Goal: Communication & Community: Answer question/provide support

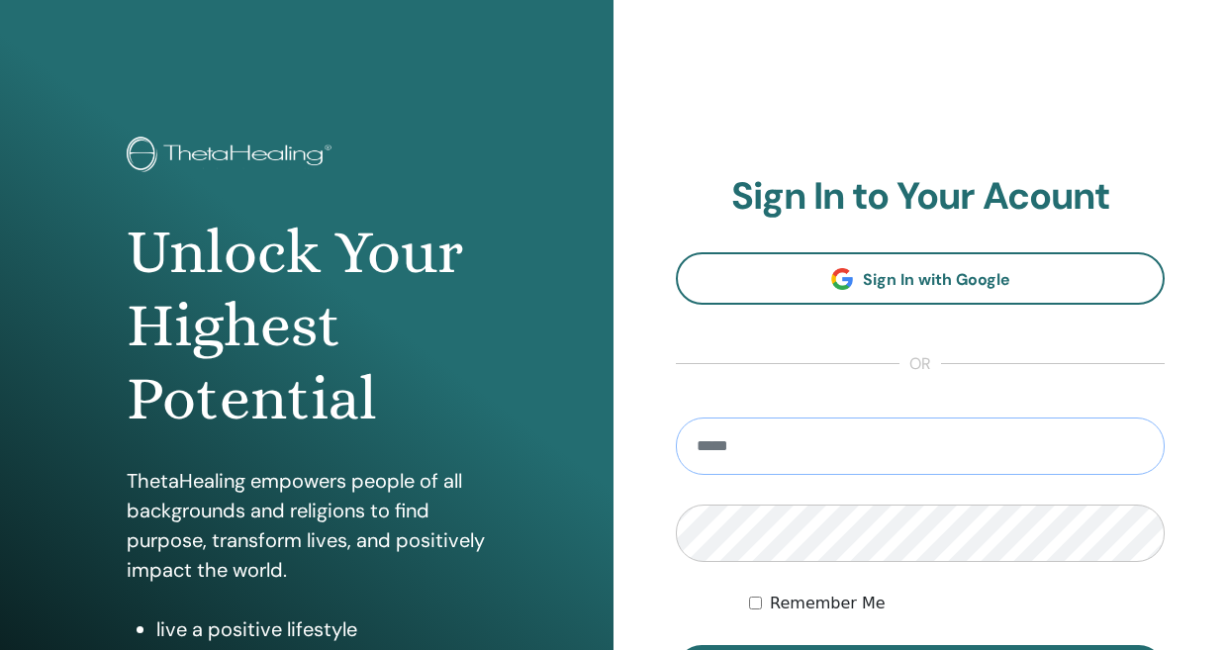
type input "**********"
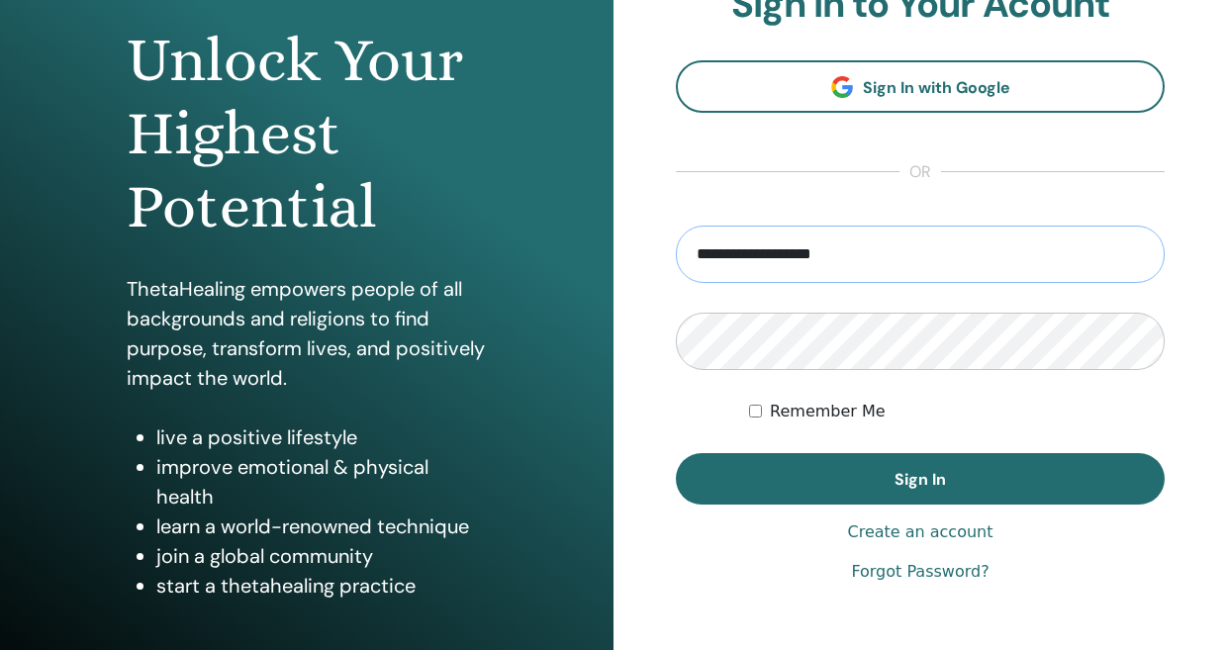
scroll to position [269, 0]
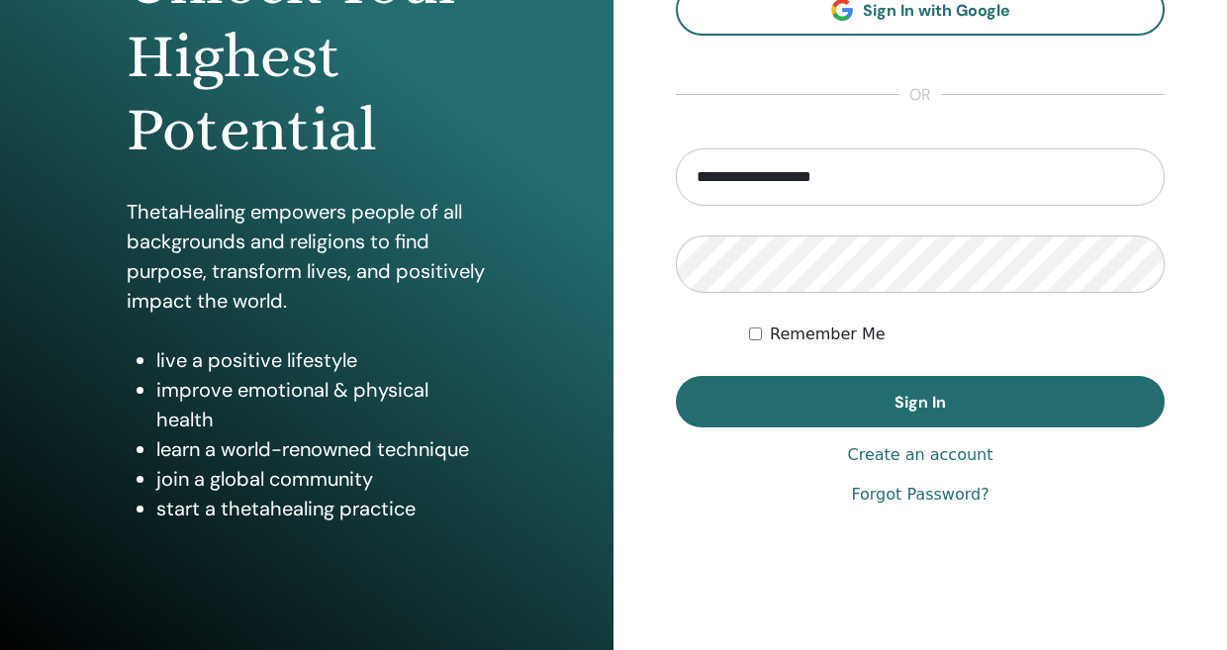
click at [806, 338] on label "Remember Me" at bounding box center [828, 334] width 116 height 24
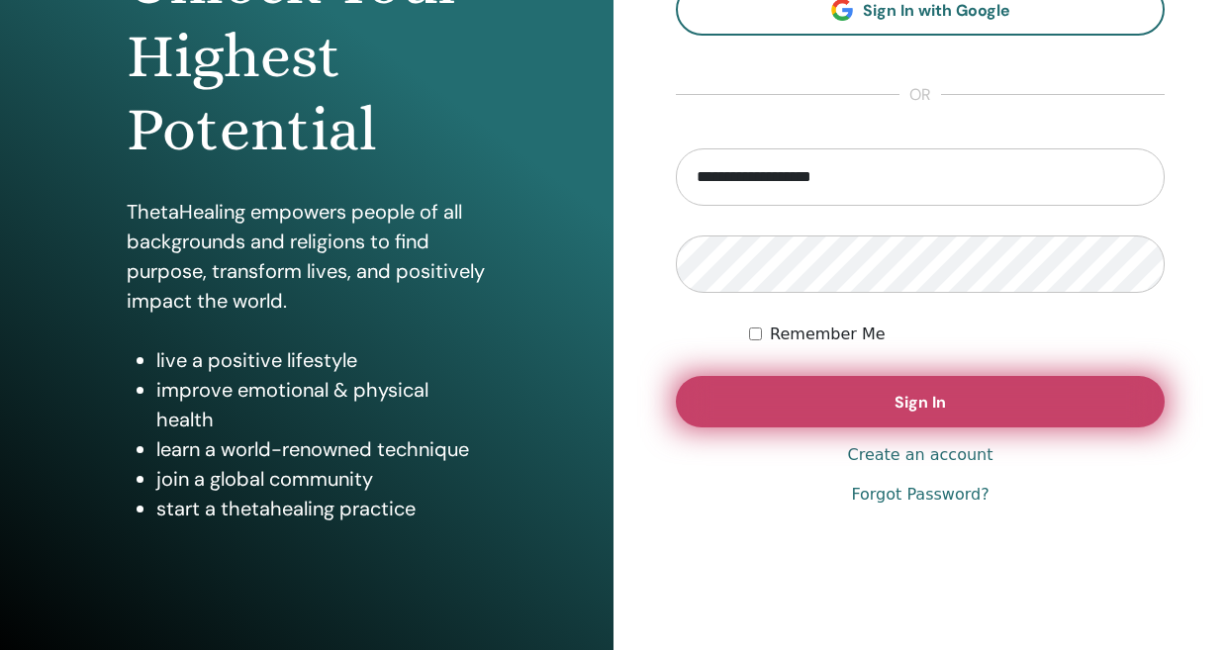
click at [858, 394] on button "Sign In" at bounding box center [920, 401] width 489 height 51
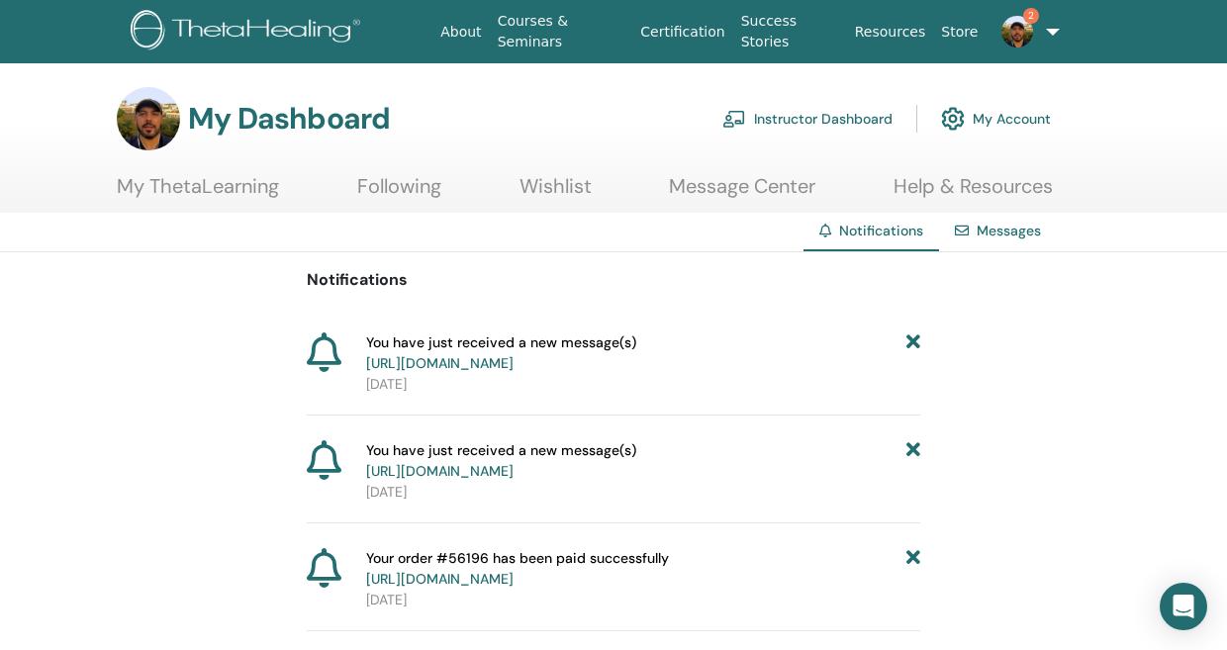
click at [1018, 29] on img at bounding box center [1017, 32] width 32 height 32
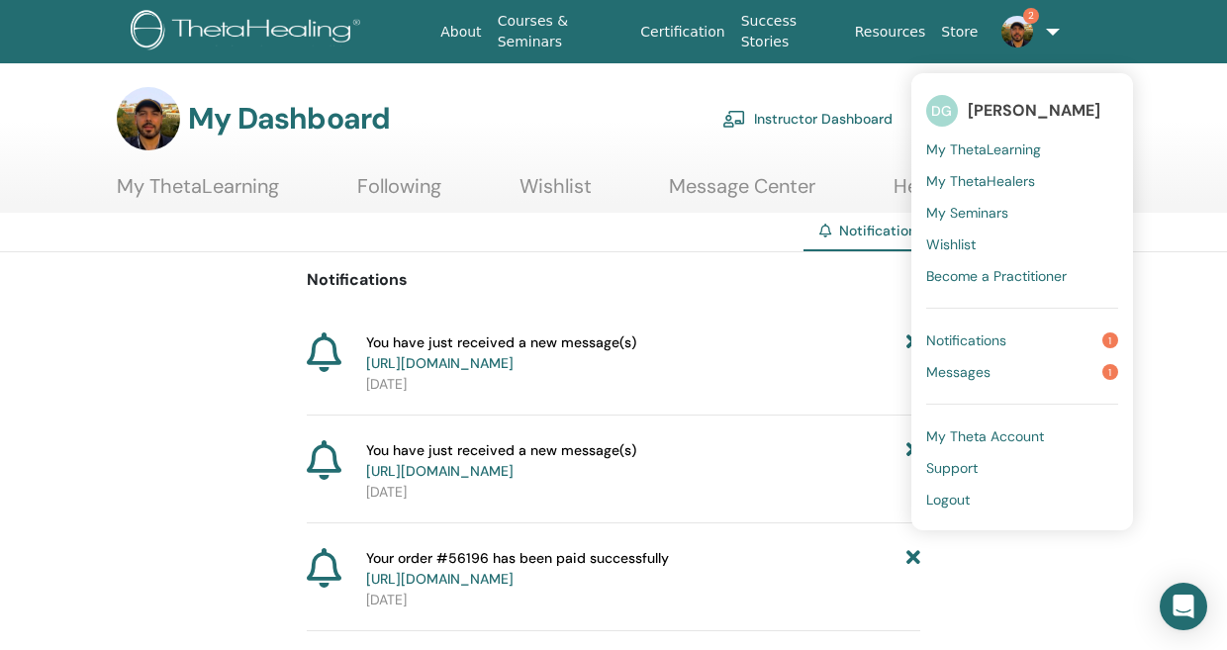
click at [989, 378] on link "Messages 1" at bounding box center [1022, 372] width 192 height 32
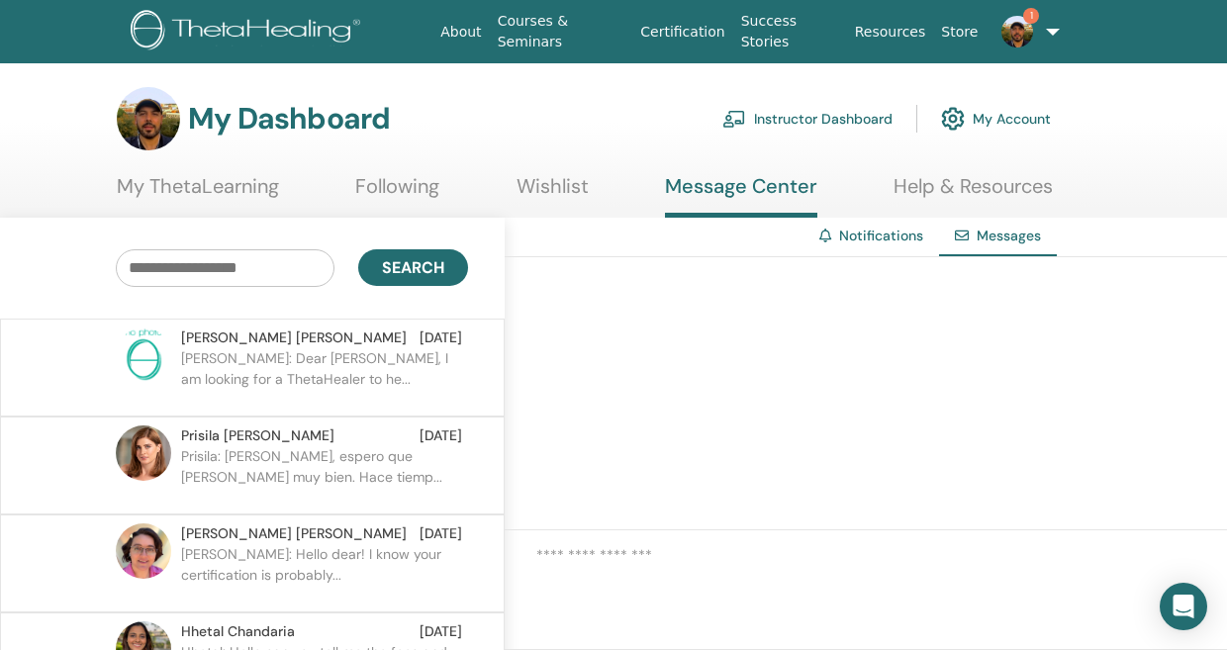
click at [221, 363] on p "Christine: Dear Sergio, I am looking for a ThetaHealer to he..." at bounding box center [324, 377] width 287 height 59
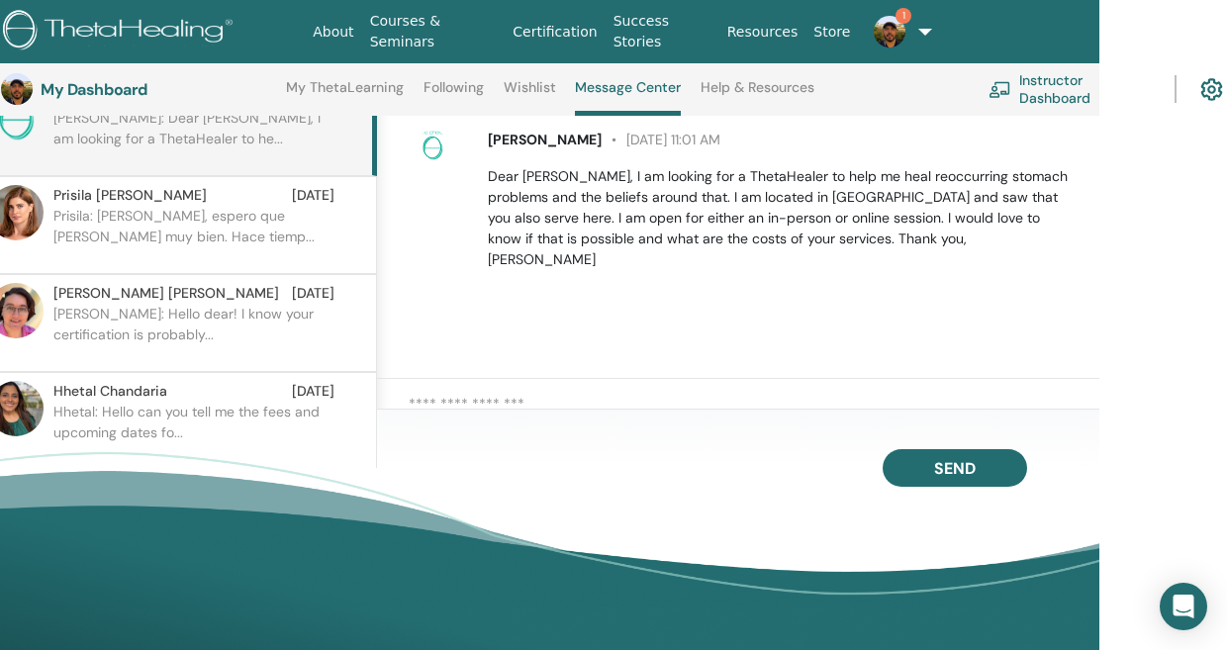
scroll to position [293, 206]
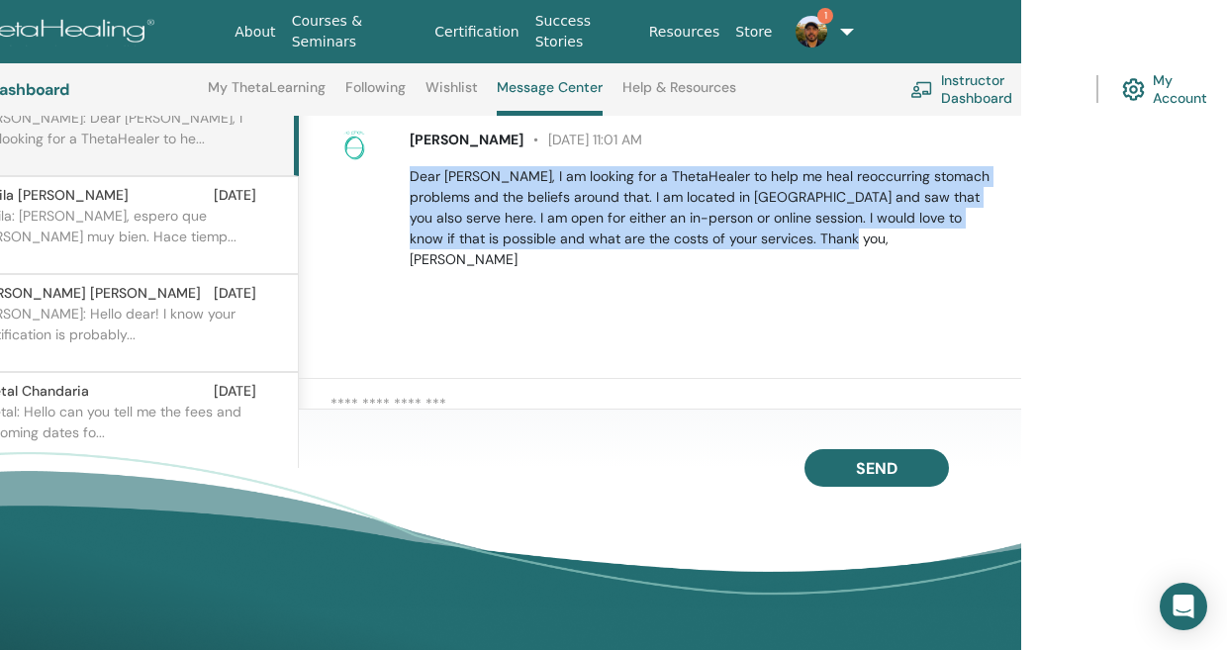
drag, startPoint x: 411, startPoint y: 172, endPoint x: 788, endPoint y: 254, distance: 386.7
click at [788, 254] on div "[PERSON_NAME] [DATE] 11:01 AM Dear [PERSON_NAME], I am looking for a ThetaHeale…" at bounding box center [675, 200] width 690 height 156
copy p "Dear Sergio, I am looking for a ThetaHealer to help me heal reoccurring stomach…"
click at [685, 299] on div "Christine Peine May 4 at 11:01 AM Dear Sergio, I am looking for a ThetaHealer t…" at bounding box center [660, 242] width 722 height 273
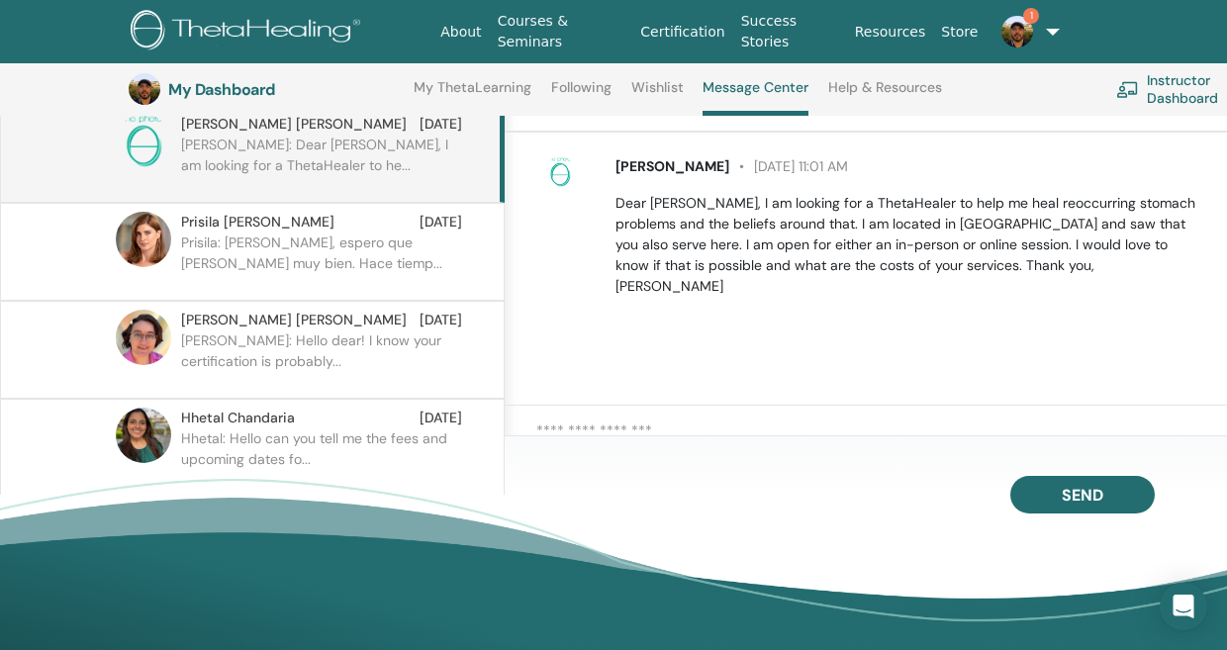
scroll to position [265, 0]
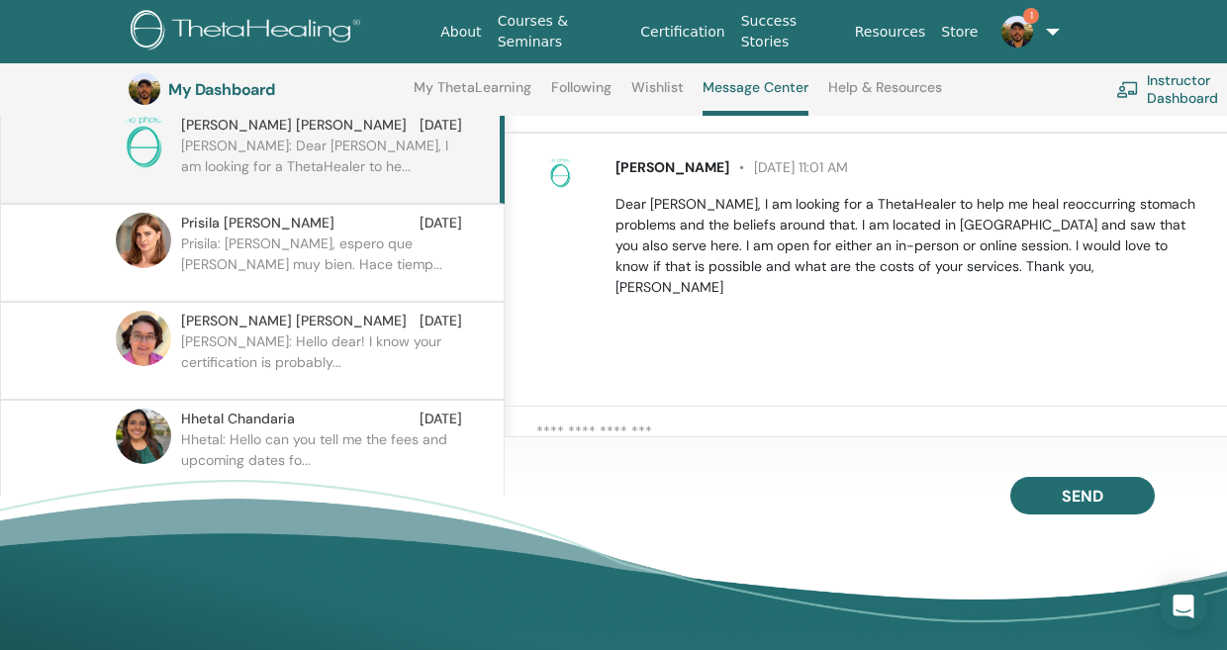
drag, startPoint x: 615, startPoint y: 165, endPoint x: 725, endPoint y: 169, distance: 109.9
click at [725, 169] on p "Christine Peine May 4 at 11:01 AM" at bounding box center [909, 167] width 589 height 21
click at [653, 176] on span "Christine Peine" at bounding box center [672, 167] width 114 height 18
click at [561, 174] on img at bounding box center [560, 173] width 32 height 32
click at [659, 167] on span "Christine Peine" at bounding box center [672, 167] width 114 height 18
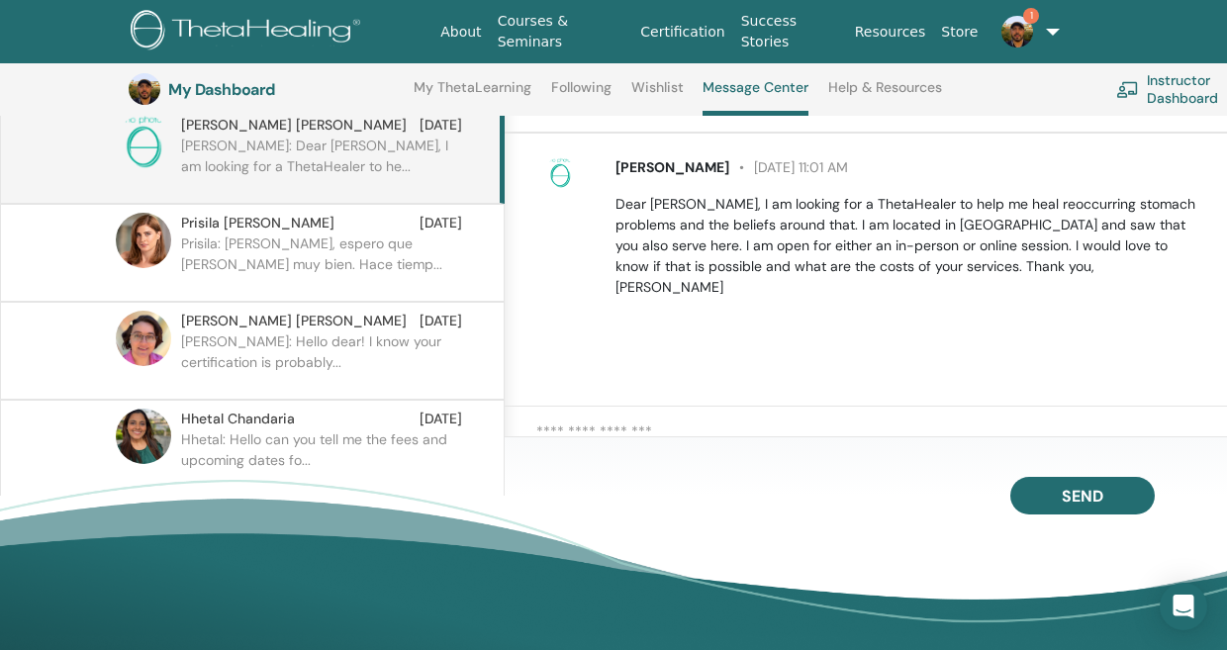
drag, startPoint x: 618, startPoint y: 166, endPoint x: 728, endPoint y: 167, distance: 109.8
click at [728, 167] on p "Christine Peine May 4 at 11:01 AM" at bounding box center [909, 167] width 589 height 21
copy span "Christine Peine"
click at [723, 374] on div "Christine Peine May 4 at 11:01 AM Dear Sergio, I am looking for a ThetaHealer t…" at bounding box center [866, 270] width 722 height 273
click at [259, 32] on img at bounding box center [249, 32] width 236 height 45
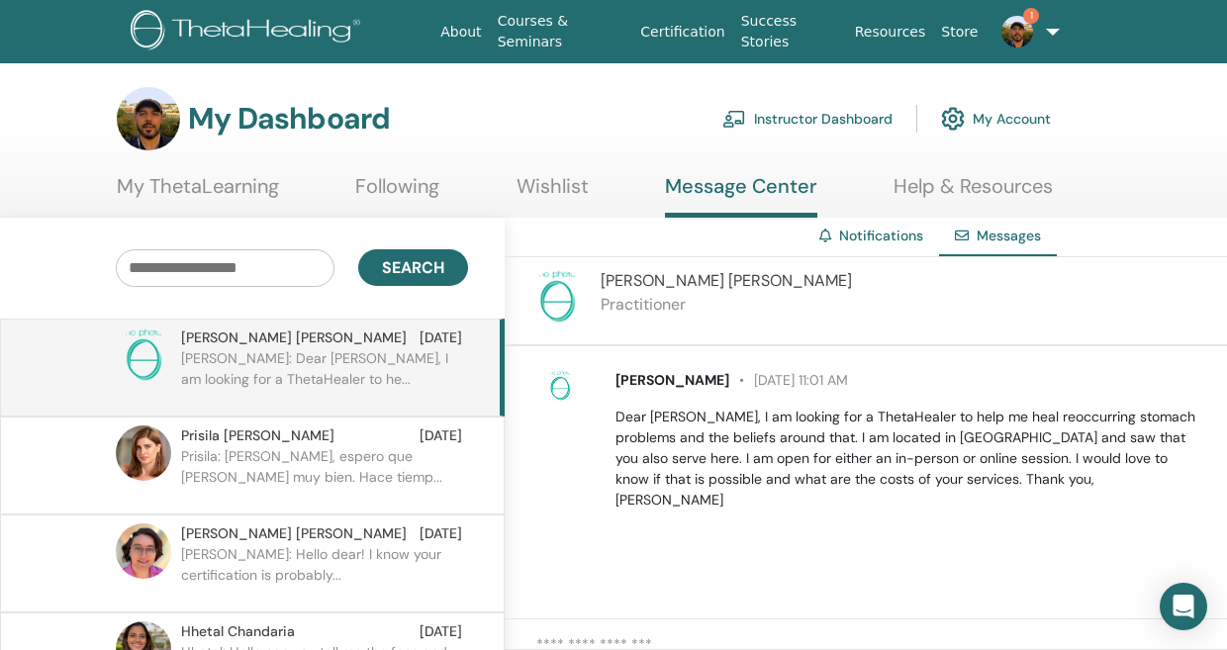
click at [531, 24] on link "Courses & Seminars" at bounding box center [561, 31] width 143 height 57
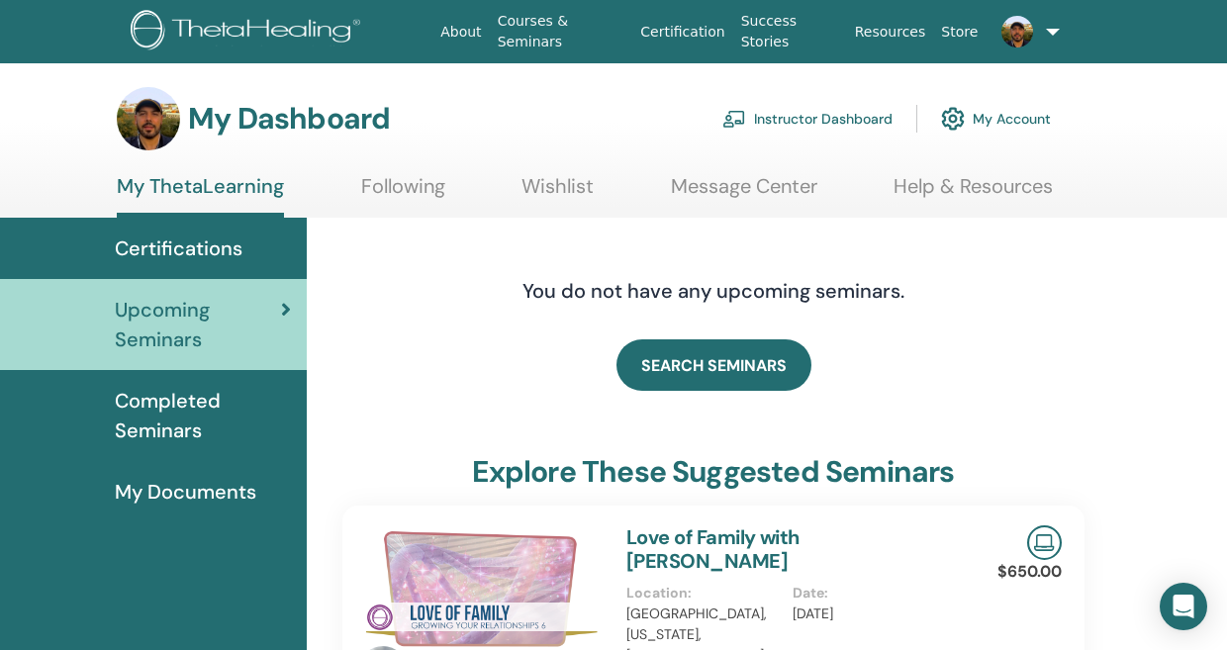
click at [821, 124] on link "Instructor Dashboard" at bounding box center [807, 119] width 170 height 44
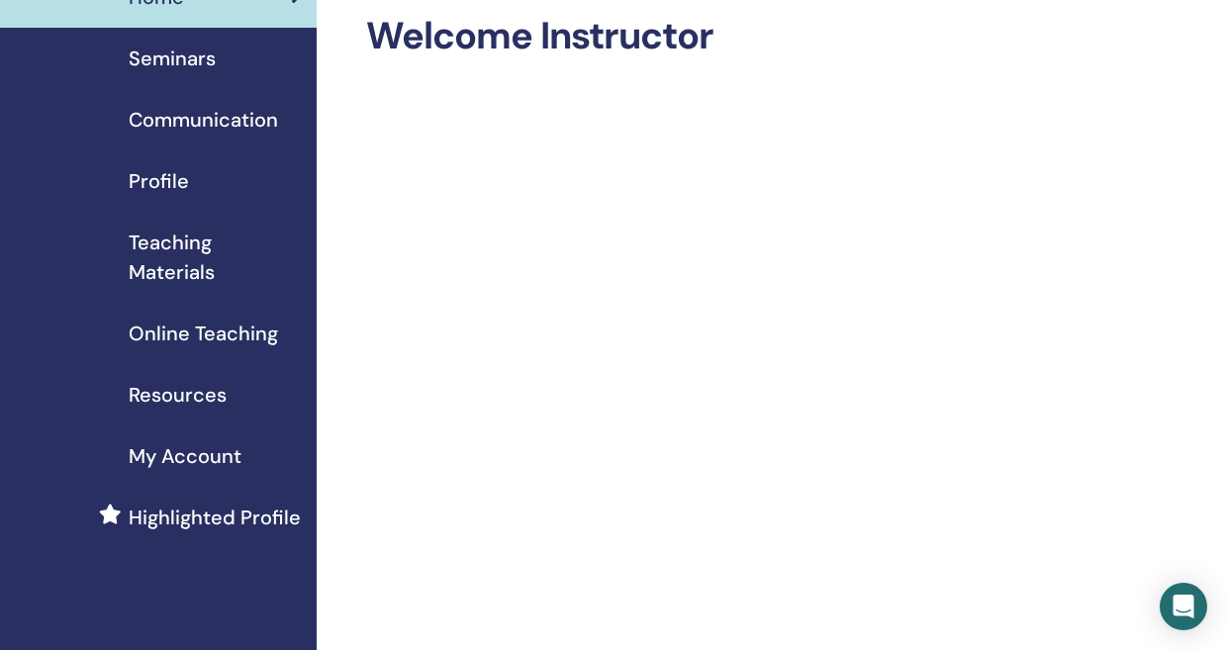
scroll to position [141, 0]
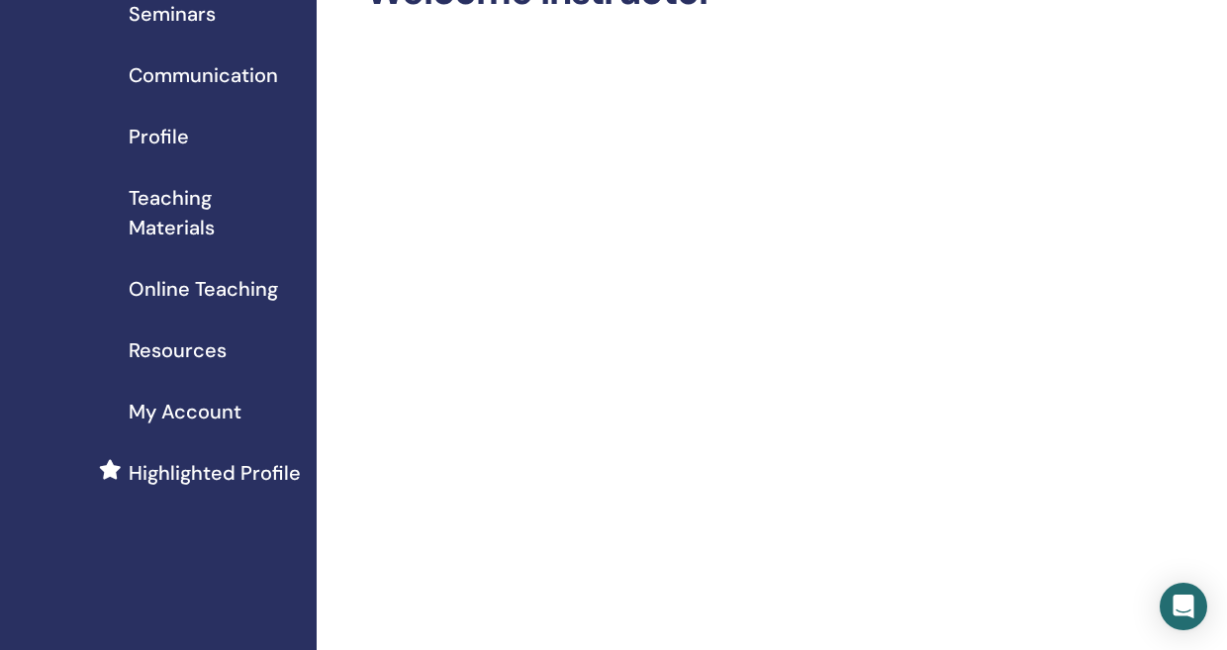
click at [200, 294] on span "Online Teaching" at bounding box center [203, 289] width 149 height 30
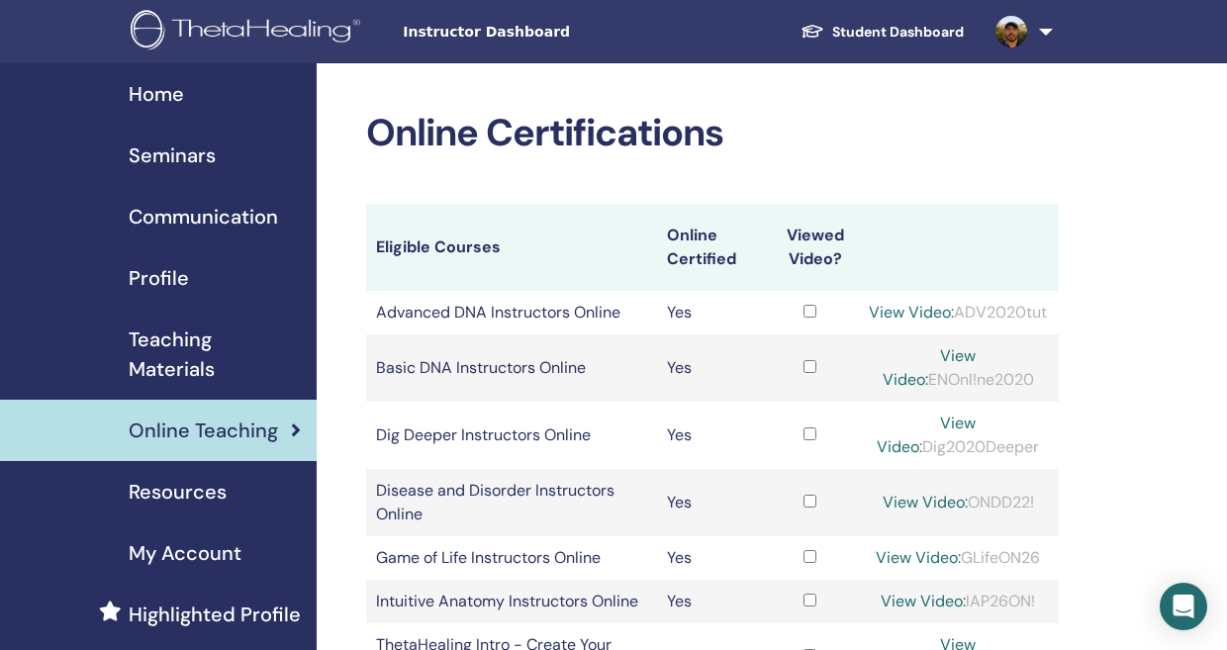
click at [179, 151] on span "Seminars" at bounding box center [172, 155] width 87 height 30
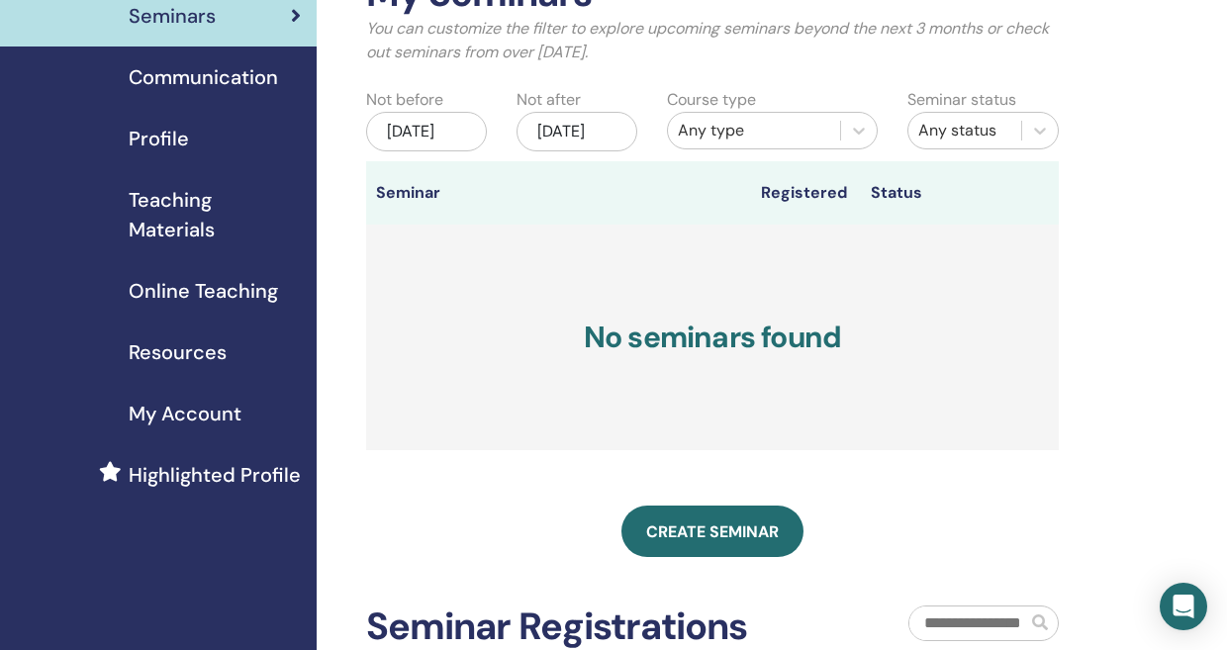
scroll to position [108, 0]
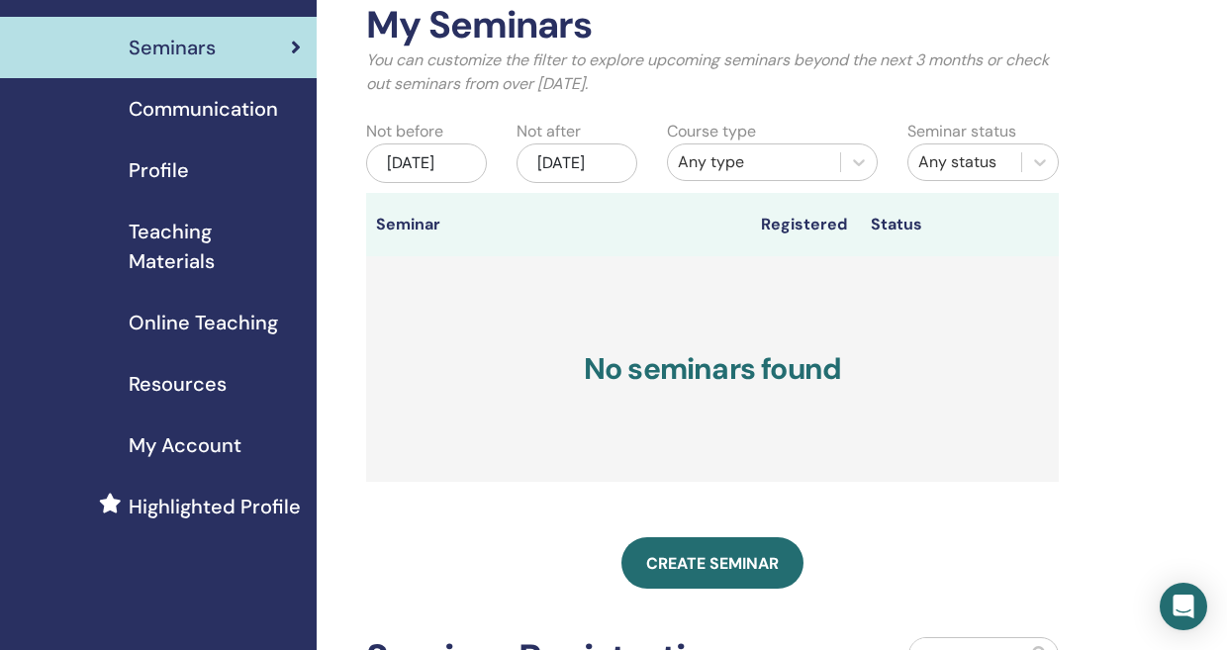
click at [173, 224] on span "Teaching Materials" at bounding box center [215, 246] width 172 height 59
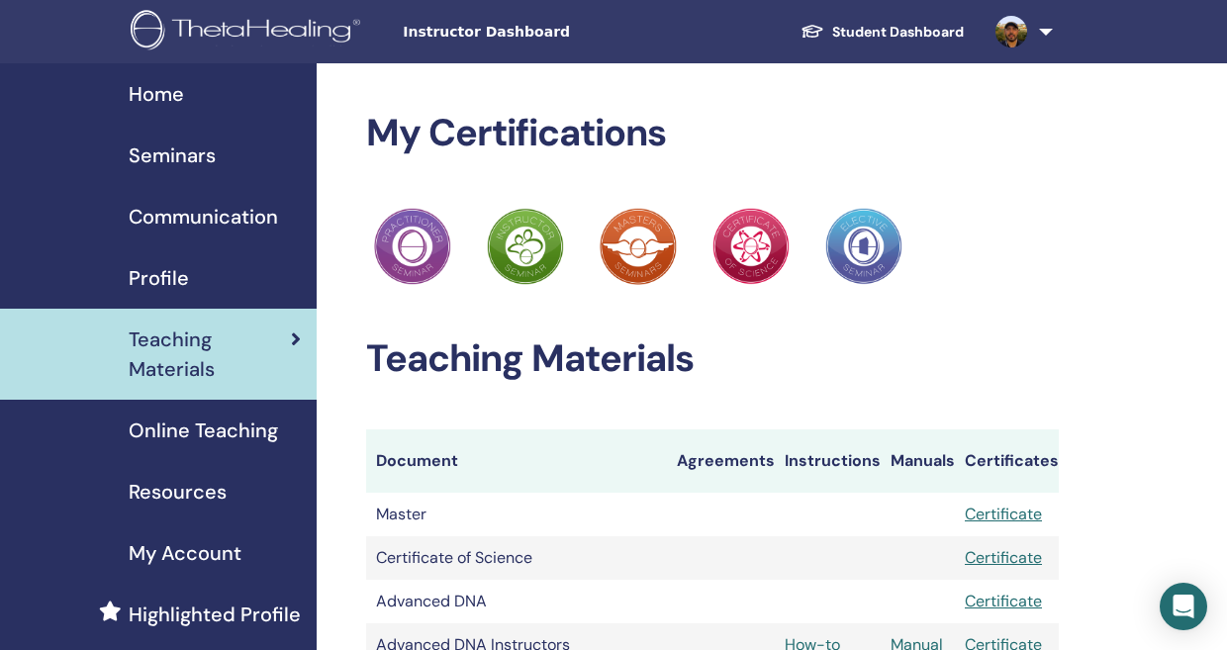
click at [1049, 33] on link at bounding box center [1019, 31] width 81 height 63
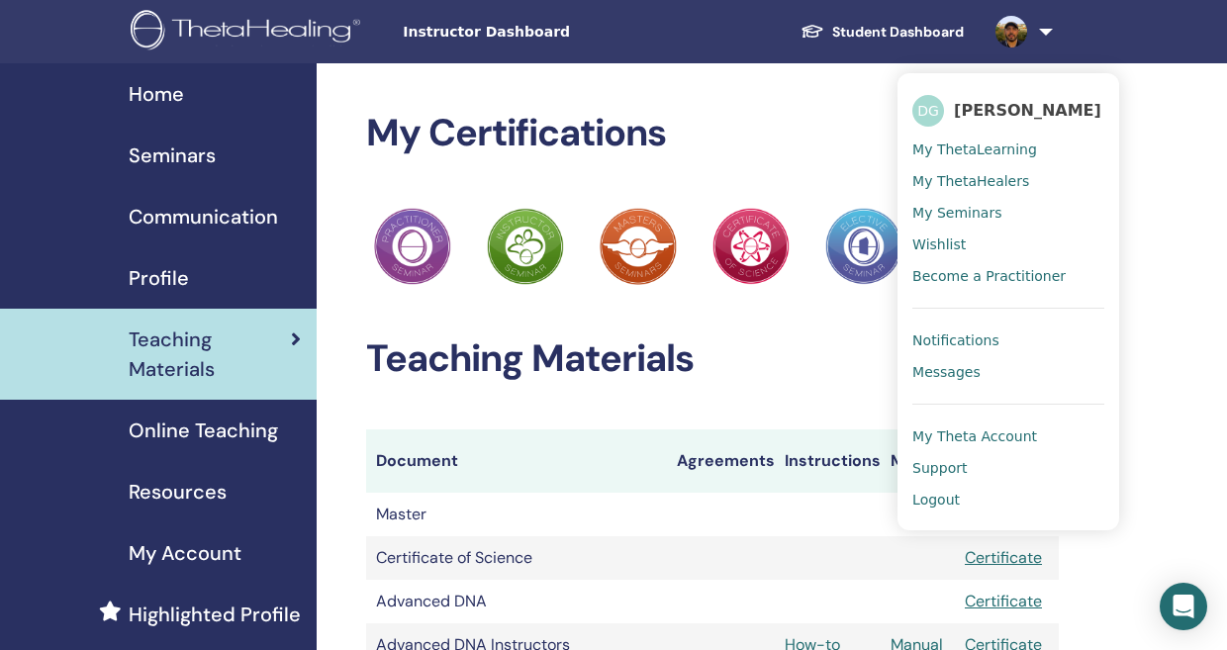
click at [950, 381] on span "Messages" at bounding box center [946, 372] width 68 height 18
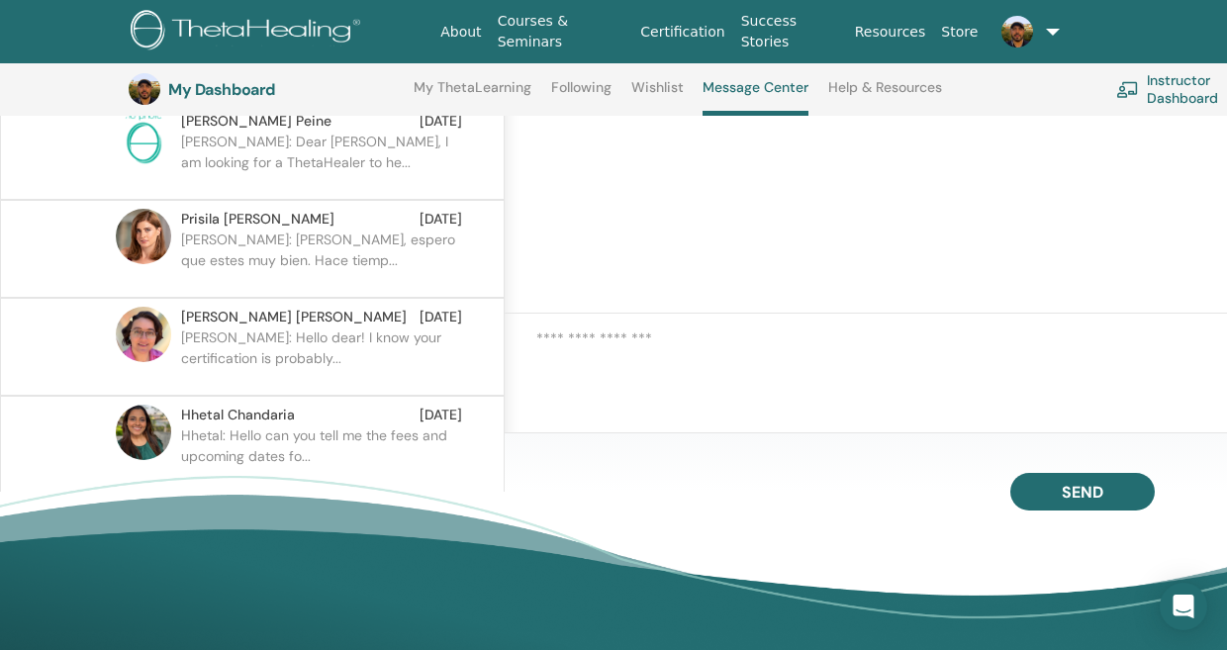
scroll to position [141, 0]
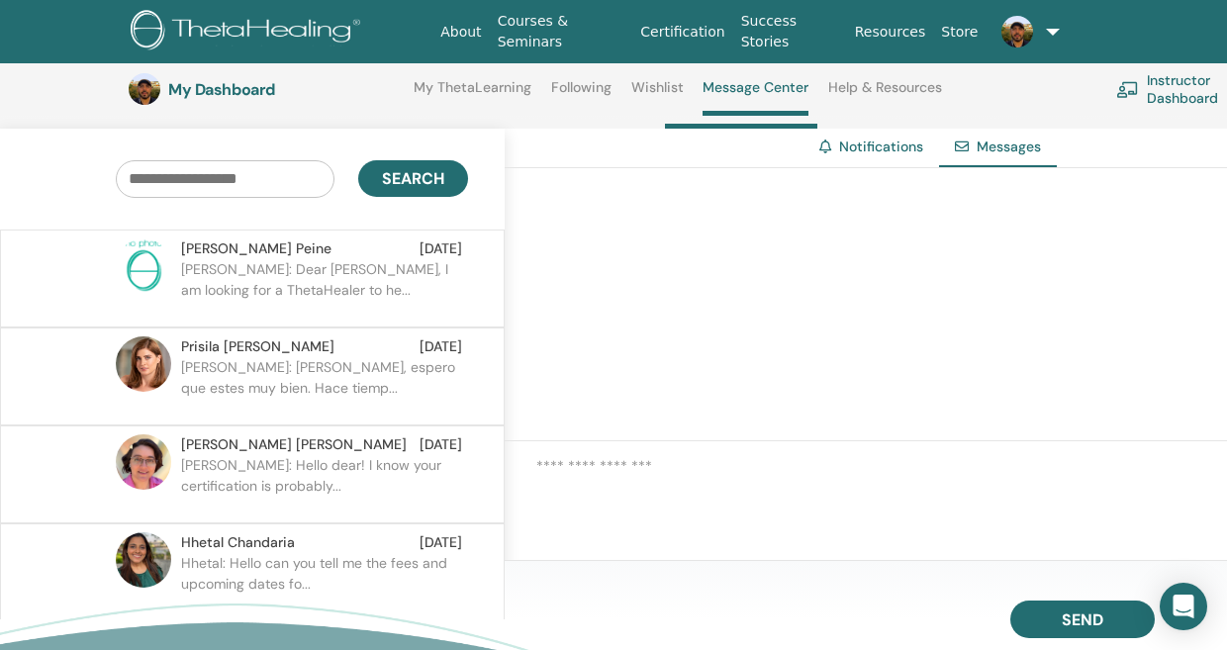
click at [278, 358] on p "Prisila: Hola Serggio, espero que estes muy bien. Hace tiemp..." at bounding box center [324, 386] width 287 height 59
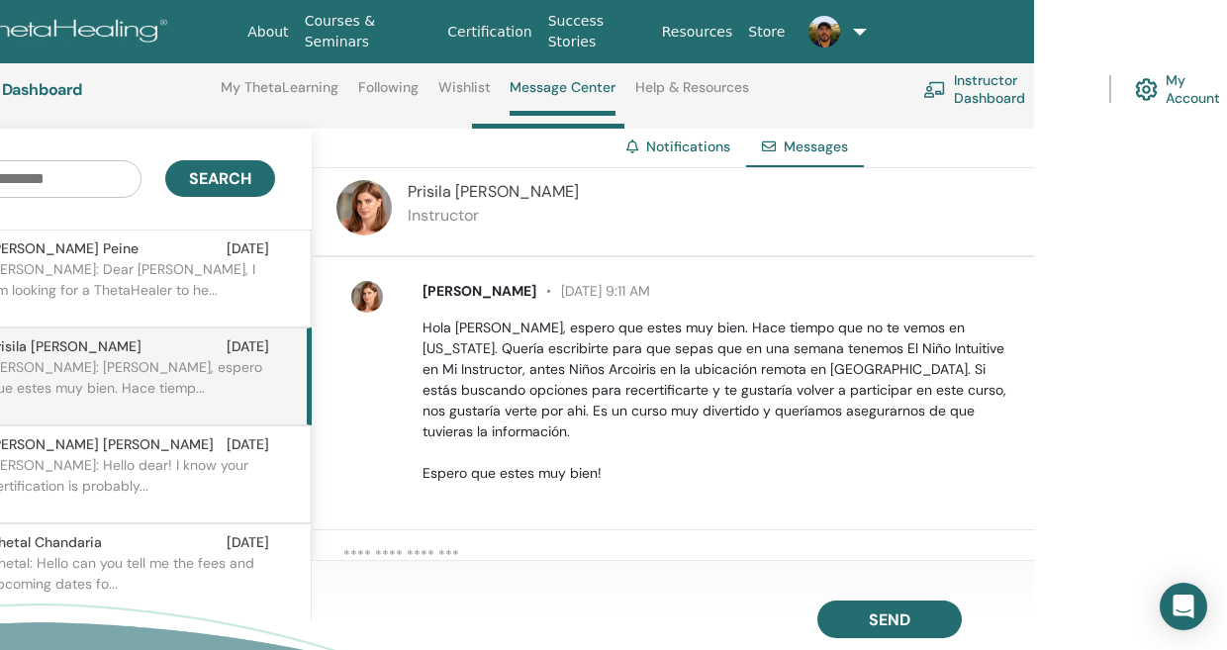
scroll to position [141, 206]
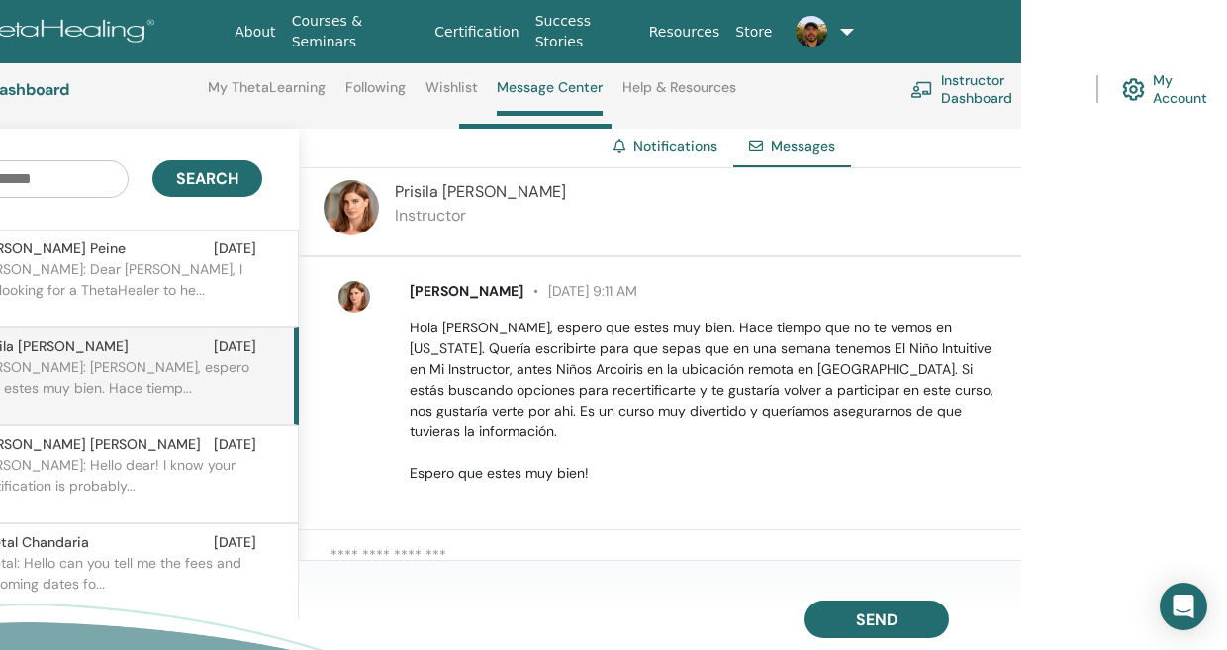
click at [138, 267] on p "Christine: Dear Sergio, I am looking for a ThetaHealer to he..." at bounding box center [118, 288] width 287 height 59
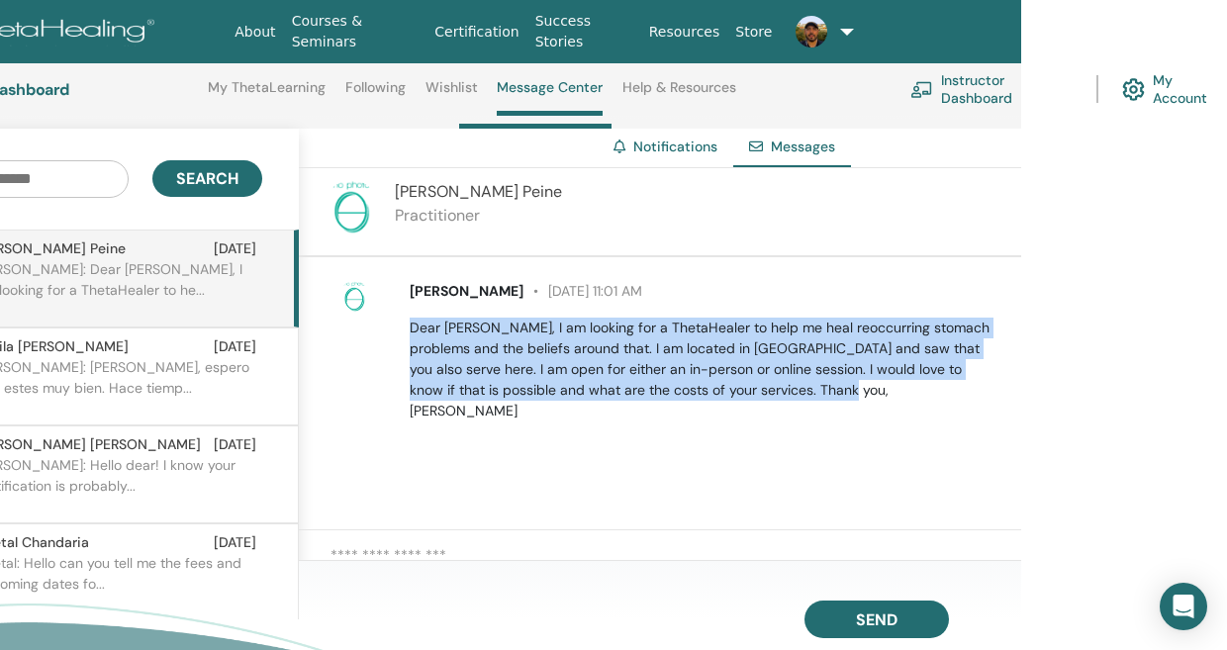
drag, startPoint x: 413, startPoint y: 325, endPoint x: 808, endPoint y: 383, distance: 398.8
click at [808, 383] on p "Dear Sergio, I am looking for a ThetaHealer to help me heal reoccurring stomach…" at bounding box center [704, 370] width 589 height 104
copy p "Dear Sergio, I am looking for a ThetaHealer to help me heal reoccurring stomach…"
click at [576, 429] on div "Christine Peine May 4 at 11:01 AM Dear Sergio, I am looking for a ThetaHealer t…" at bounding box center [660, 393] width 722 height 273
drag, startPoint x: 412, startPoint y: 290, endPoint x: 783, endPoint y: 382, distance: 383.2
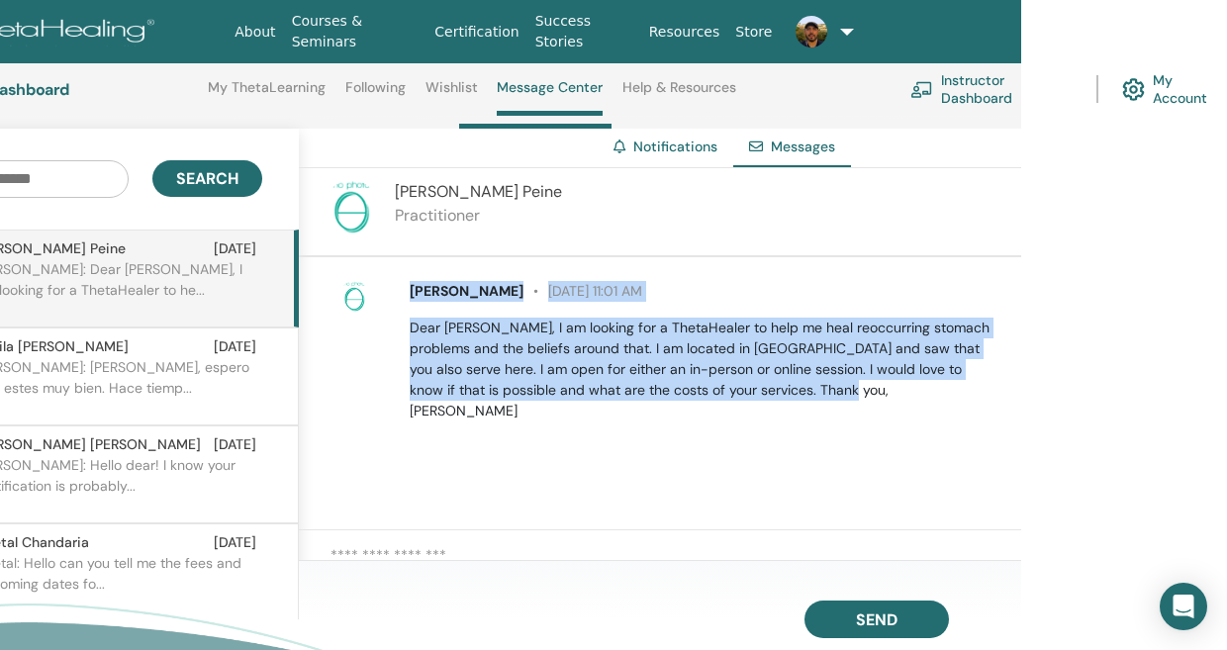
click at [783, 382] on div "Christine Peine May 4 at 11:01 AM Dear Sergio, I am looking for a ThetaHealer t…" at bounding box center [704, 351] width 618 height 140
copy div "Christine Peine May 4 at 11:01 AM Dear Sergio, I am looking for a ThetaHealer t…"
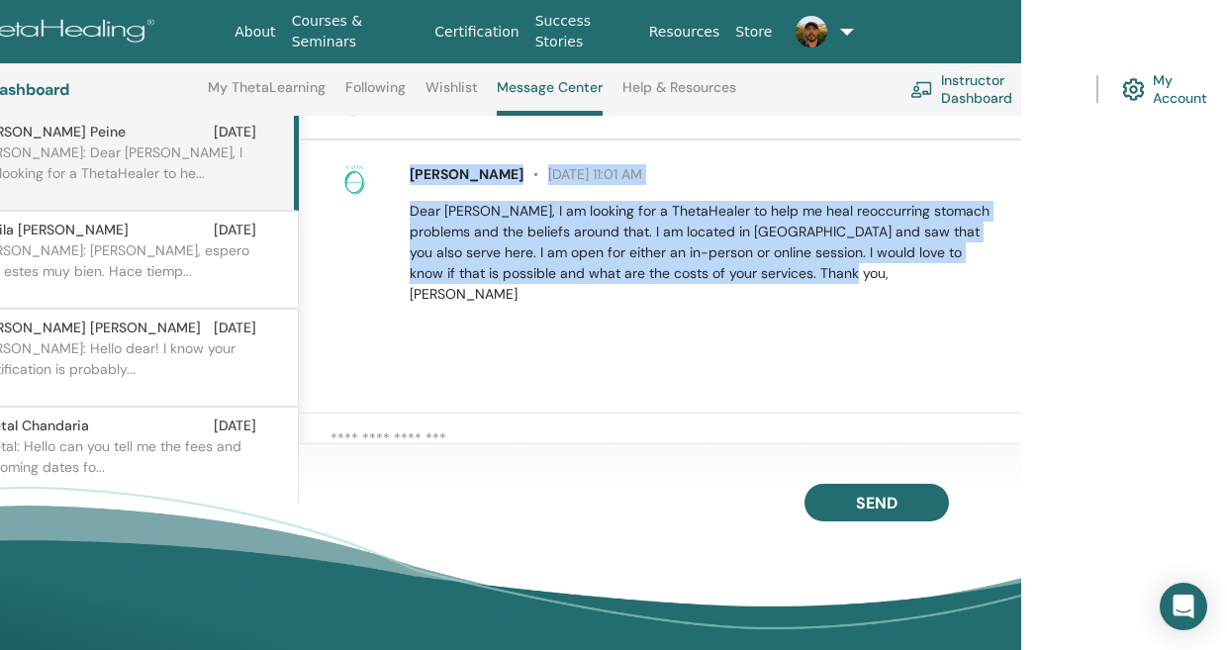
scroll to position [341, 206]
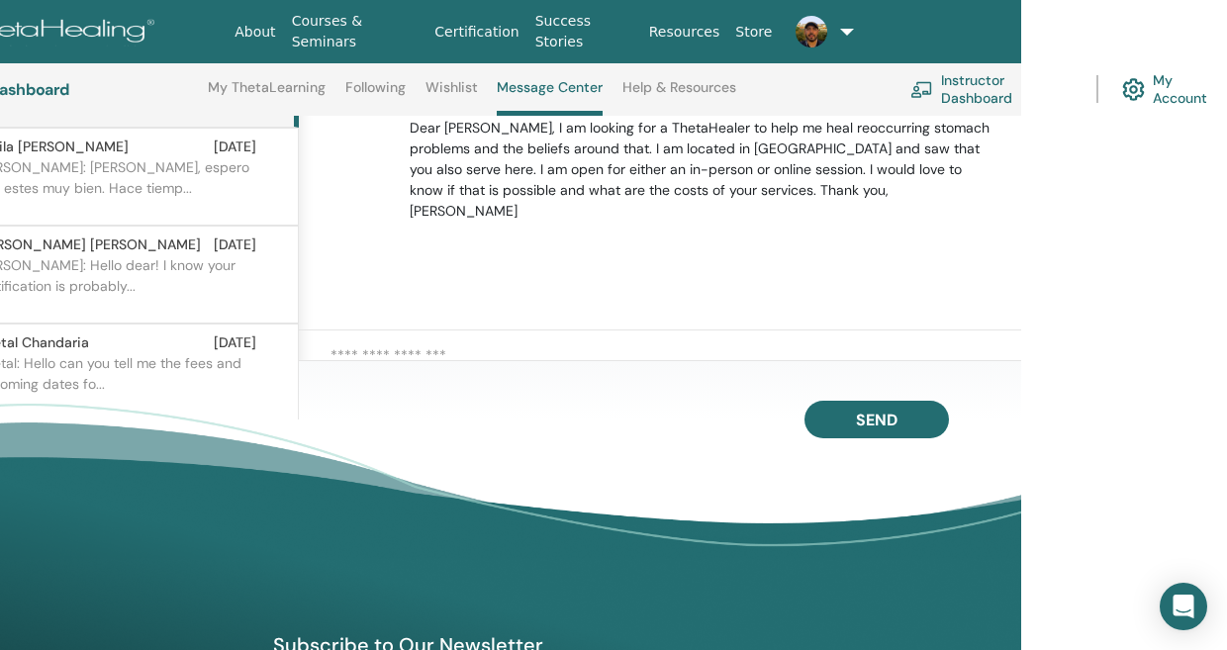
click at [427, 350] on textarea at bounding box center [675, 362] width 690 height 37
paste textarea "**********"
click at [352, 374] on textarea "**********" at bounding box center [675, 362] width 690 height 37
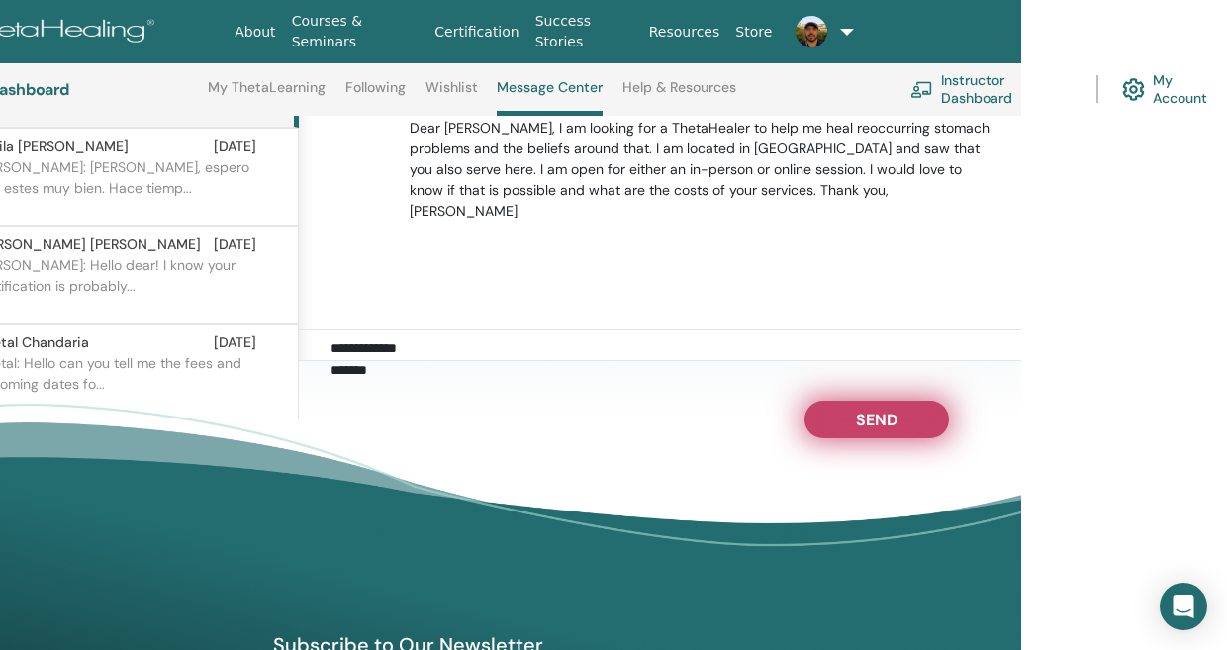
type textarea "**********"
click at [879, 419] on span "Send" at bounding box center [877, 417] width 42 height 14
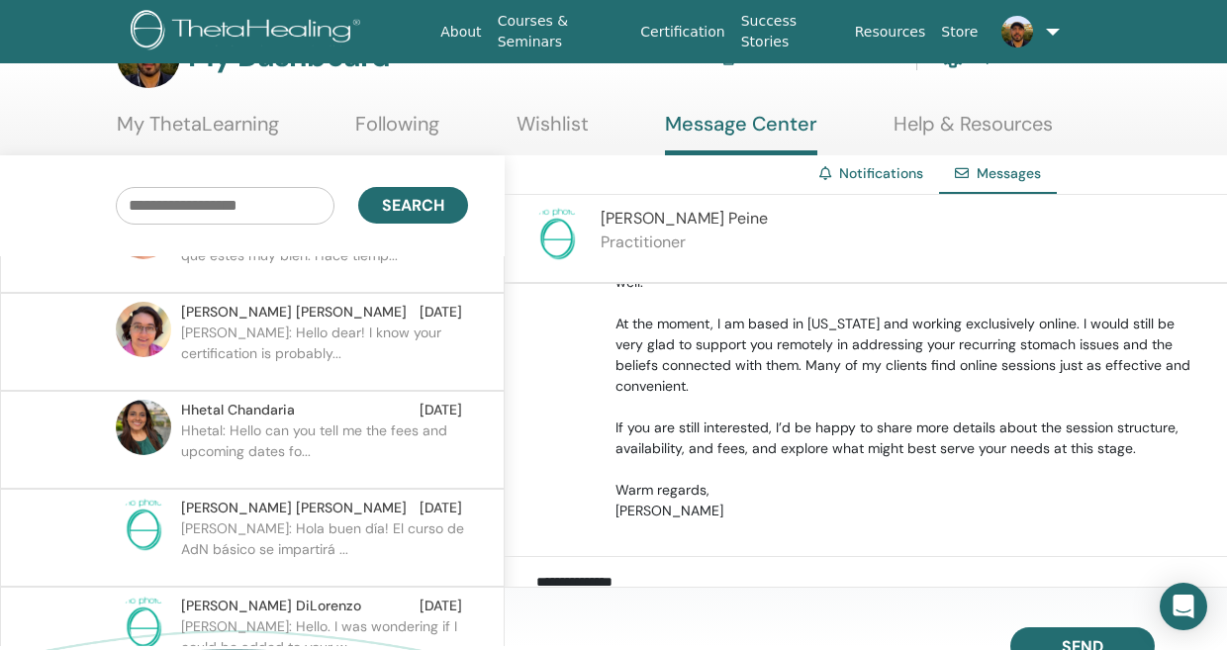
scroll to position [177, 0]
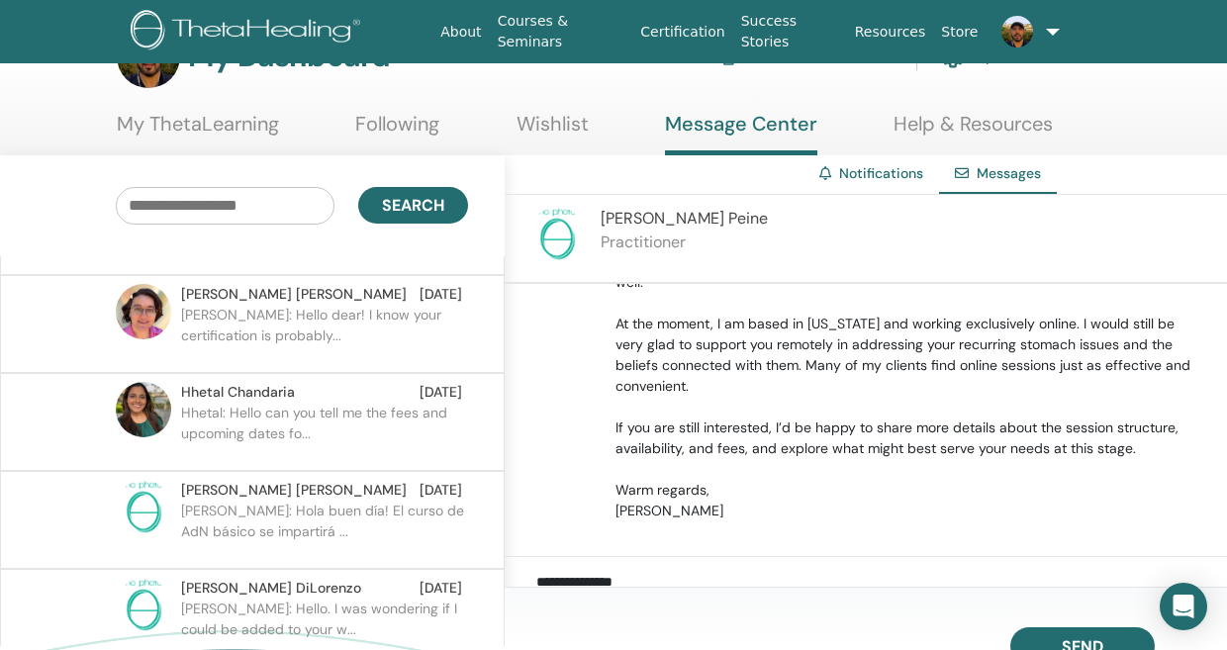
click at [234, 405] on p "Hhetal: Hello can you tell me the fees and upcoming dates fo..." at bounding box center [324, 432] width 287 height 59
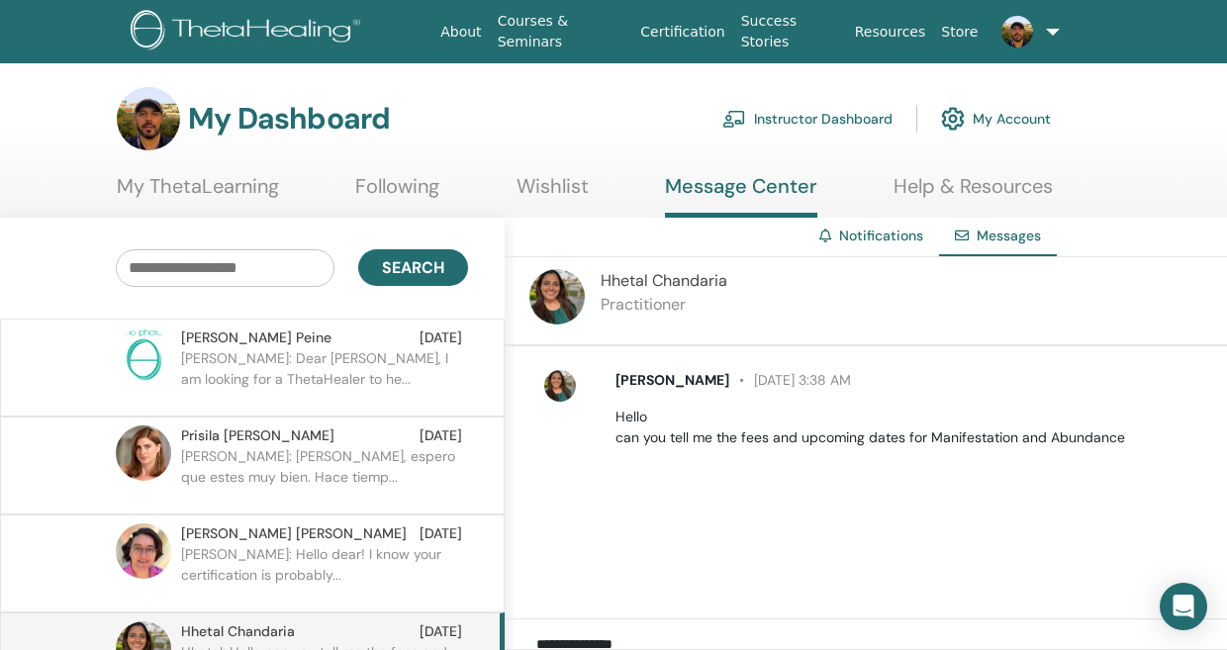
click at [875, 243] on link "Notifications" at bounding box center [881, 236] width 84 height 18
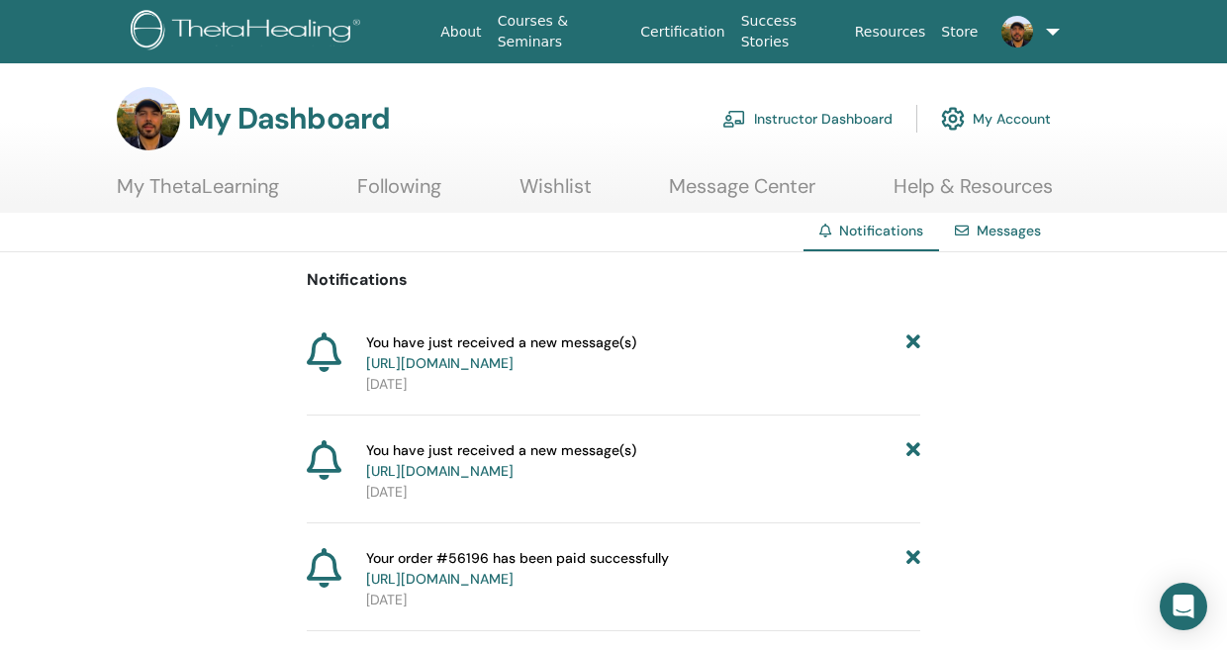
click at [1012, 232] on link "Messages" at bounding box center [1008, 231] width 64 height 18
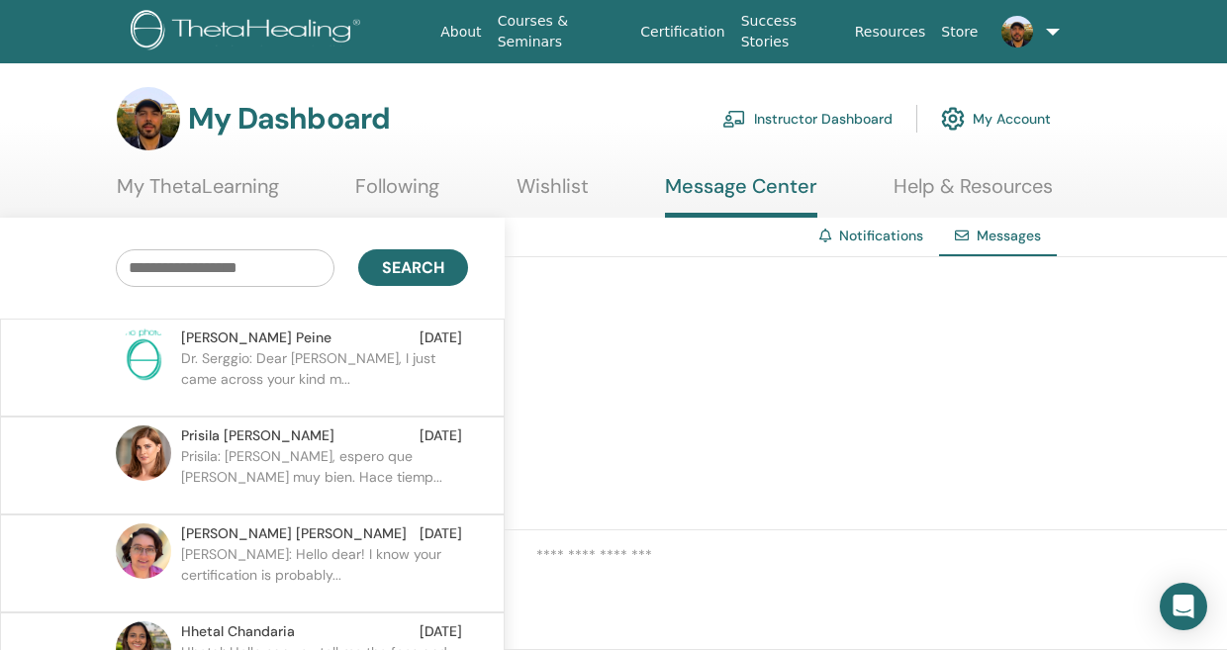
click at [877, 239] on link "Notifications" at bounding box center [881, 236] width 84 height 18
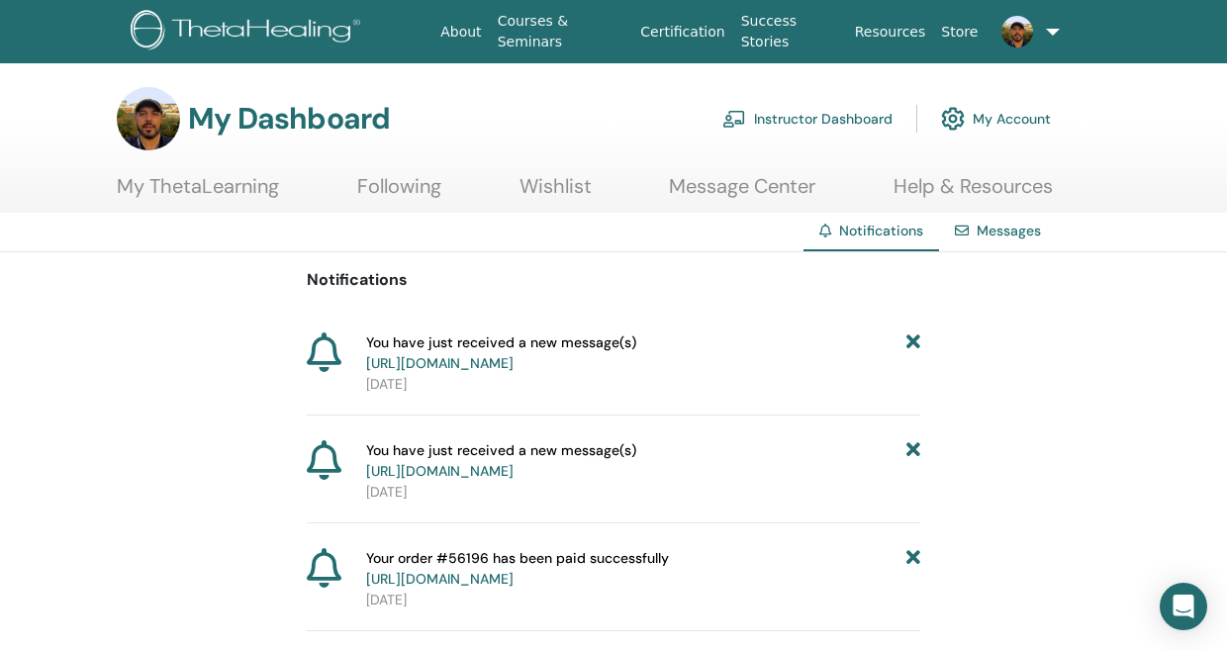
click at [811, 110] on link "Instructor Dashboard" at bounding box center [807, 119] width 170 height 44
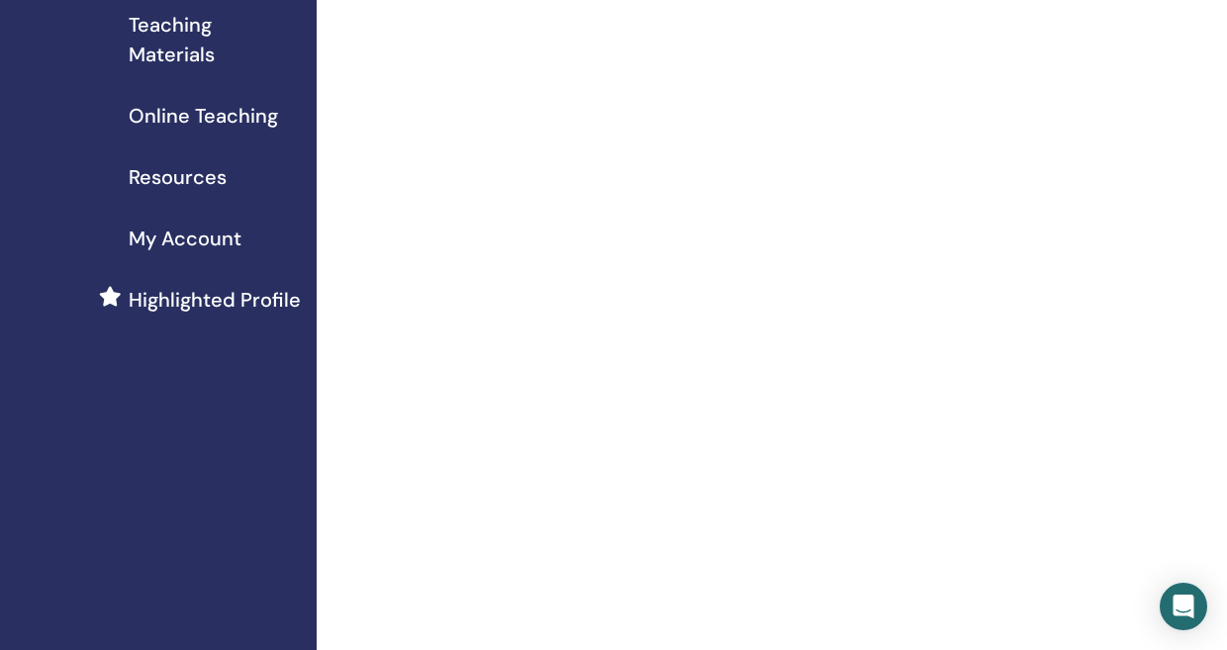
scroll to position [321, 0]
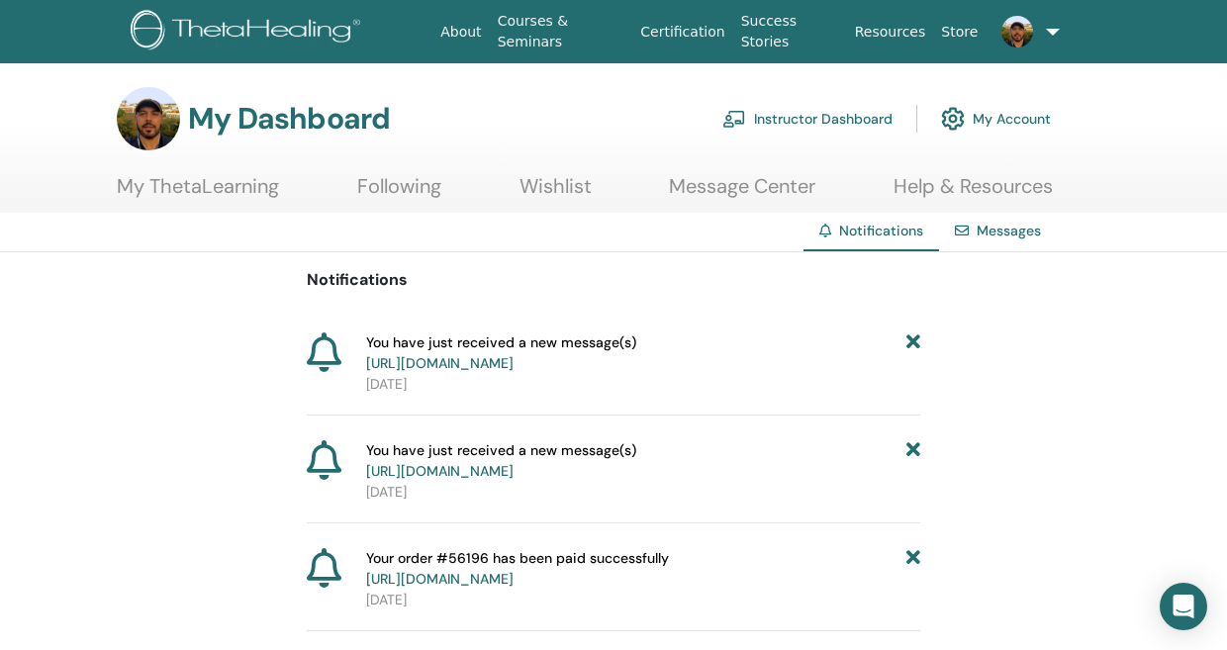
click at [1030, 230] on link "Messages" at bounding box center [1008, 231] width 64 height 18
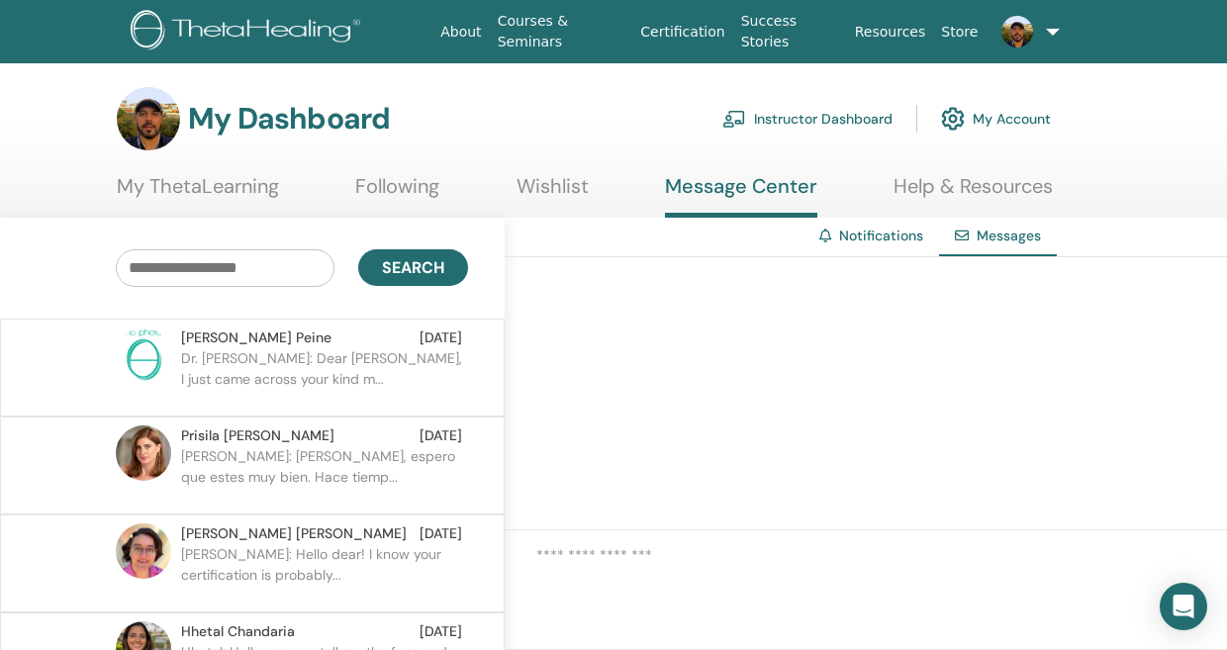
click at [256, 370] on p "Dr. [PERSON_NAME]: Dear [PERSON_NAME], I just came across your kind m..." at bounding box center [324, 377] width 287 height 59
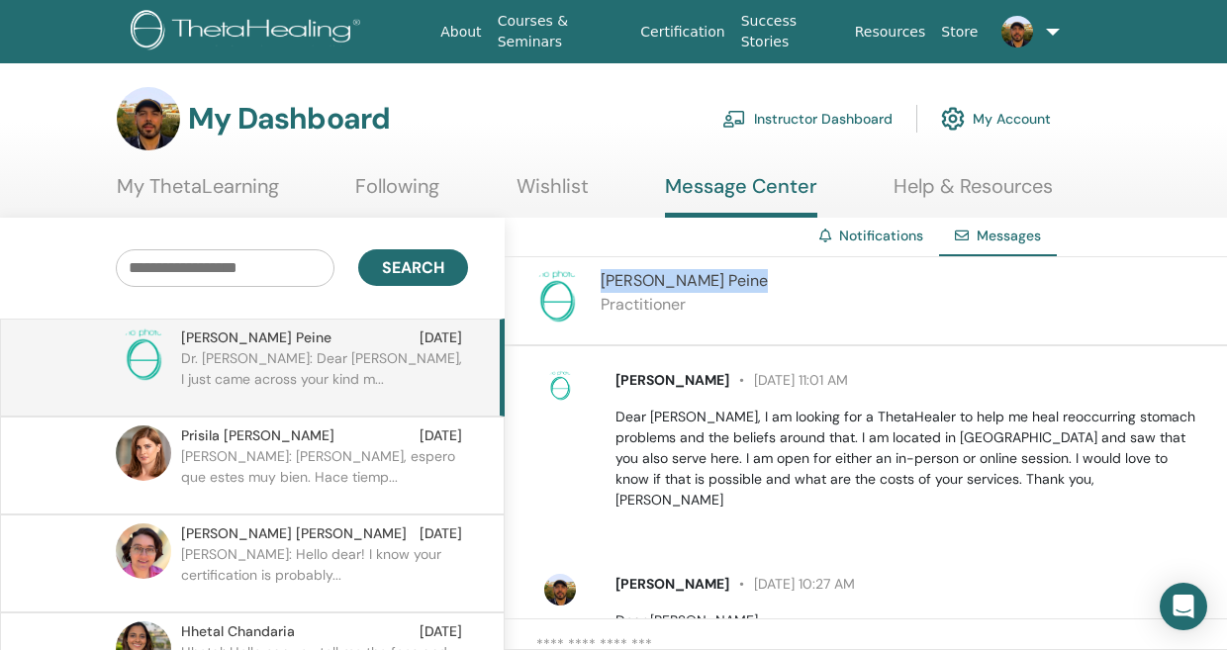
drag, startPoint x: 599, startPoint y: 278, endPoint x: 725, endPoint y: 278, distance: 125.6
click at [725, 278] on div "[PERSON_NAME] Practitioner" at bounding box center [866, 301] width 722 height 89
copy span "[PERSON_NAME]"
click at [845, 304] on div "[PERSON_NAME] Practitioner" at bounding box center [866, 301] width 722 height 89
click at [260, 453] on p "[PERSON_NAME]: [PERSON_NAME], espero que estes muy bien. Hace tiemp..." at bounding box center [324, 475] width 287 height 59
